Goal: Transaction & Acquisition: Purchase product/service

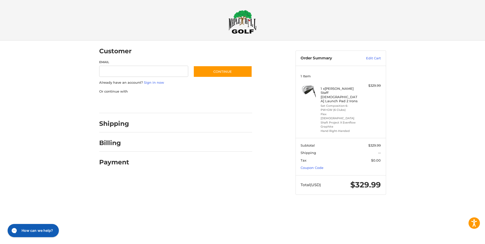
click at [0, 205] on div at bounding box center [0, 205] width 0 height 0
